Goal: Check status: Check status

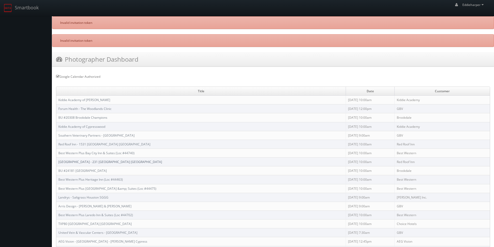
click at [119, 160] on link "[GEOGRAPHIC_DATA] - 231 [GEOGRAPHIC_DATA] [GEOGRAPHIC_DATA]" at bounding box center [110, 162] width 104 height 4
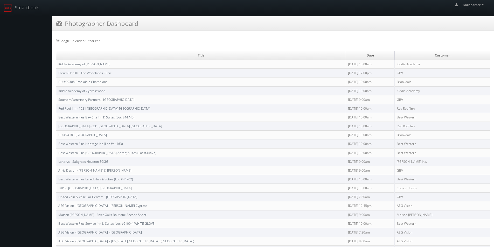
click at [93, 116] on link "Best Western Plus Bay City Inn & Suites (Loc #44740)" at bounding box center [96, 117] width 76 height 4
click at [99, 107] on link "Red Roof Inn - 1531 [GEOGRAPHIC_DATA] [GEOGRAPHIC_DATA]" at bounding box center [104, 108] width 92 height 4
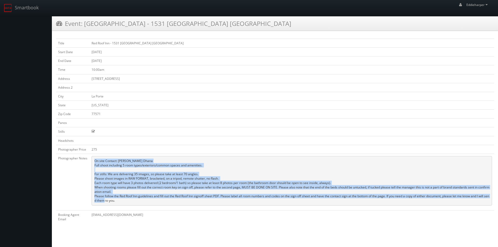
drag, startPoint x: 124, startPoint y: 202, endPoint x: 94, endPoint y: 161, distance: 50.5
click at [94, 161] on pre "On site Contact: Priti Dhana Full shoot including 5 room types/exteriors/common…" at bounding box center [292, 181] width 400 height 50
